Goal: Find specific page/section: Find specific page/section

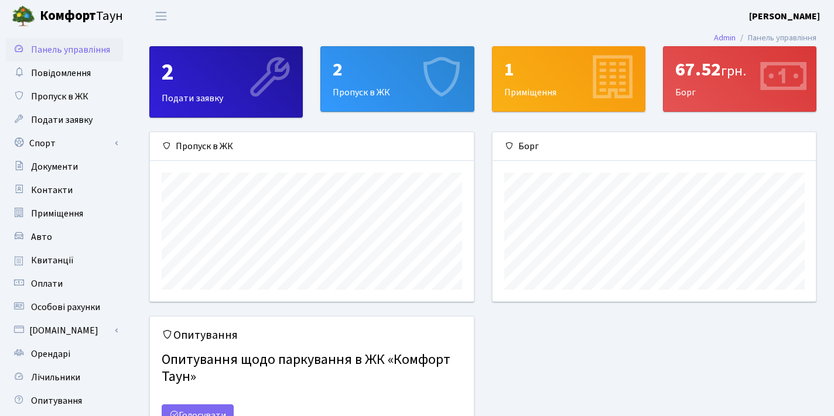
scroll to position [169, 323]
click at [58, 281] on span "Оплати" at bounding box center [47, 283] width 32 height 13
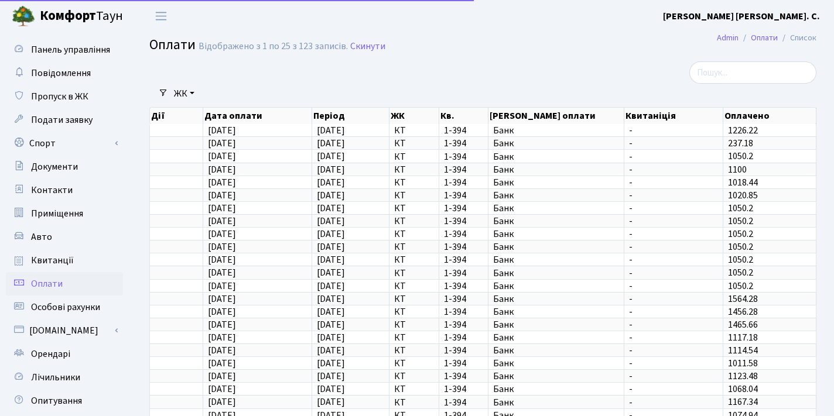
select select "25"
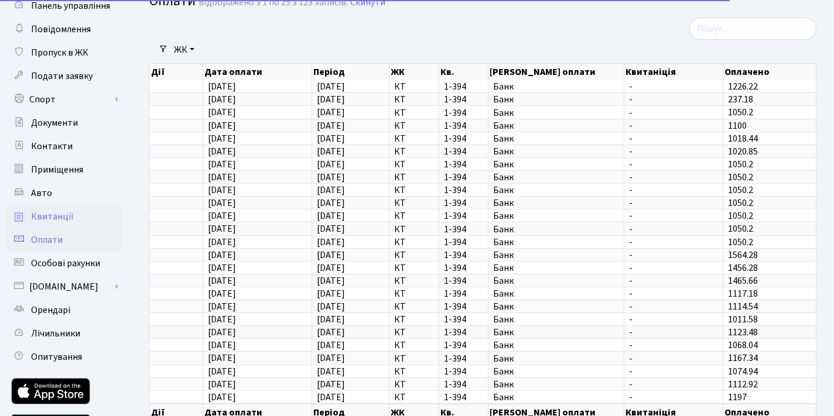
scroll to position [46, 0]
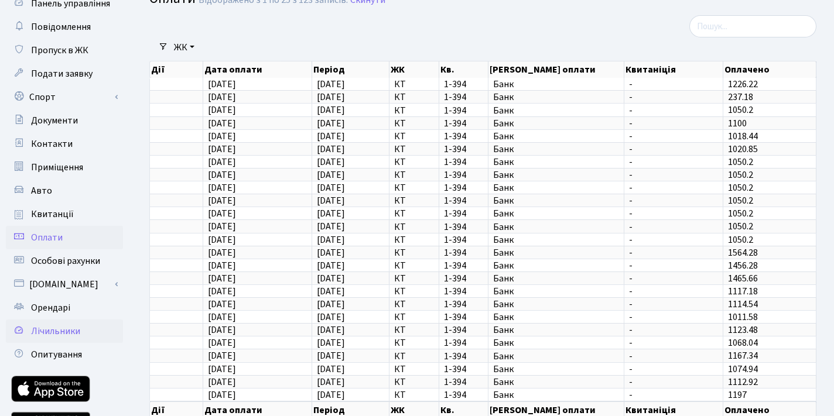
click at [61, 334] on span "Лічильники" at bounding box center [55, 331] width 49 height 13
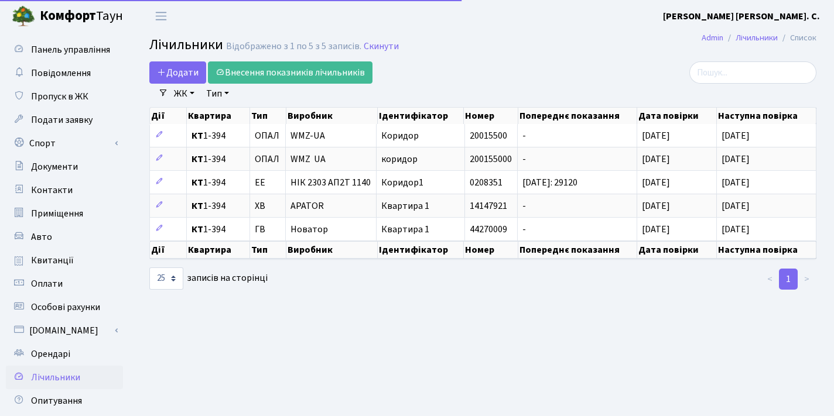
select select "25"
click at [61, 301] on span "Особові рахунки" at bounding box center [65, 307] width 69 height 13
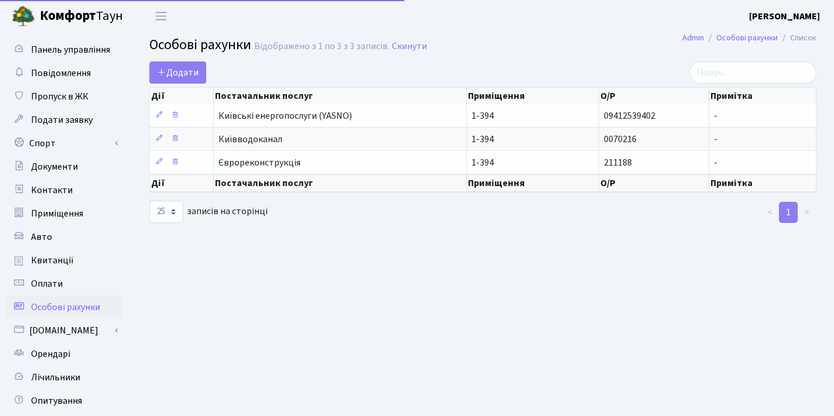
select select "25"
